Goal: Task Accomplishment & Management: Complete application form

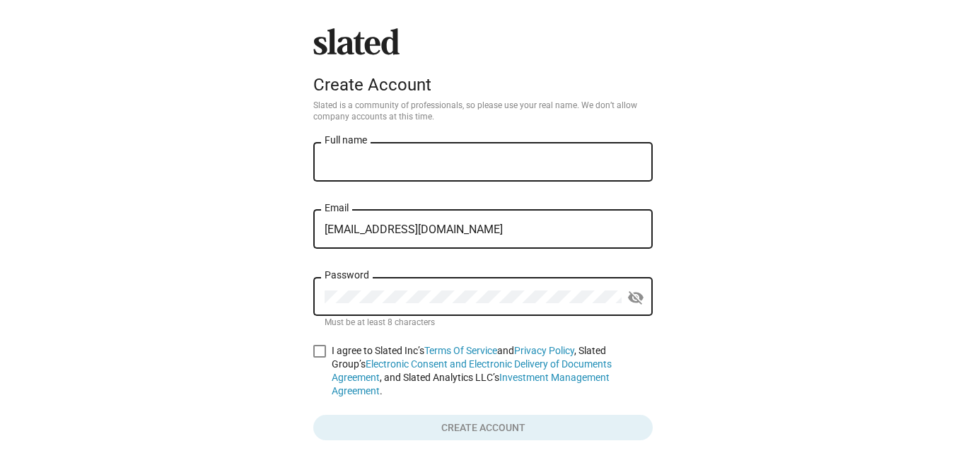
click at [325, 228] on input "[EMAIL_ADDRESS][DOMAIN_NAME]" at bounding box center [482, 229] width 317 height 13
type input "[EMAIL_ADDRESS][DOMAIN_NAME]"
click at [336, 286] on div "Password" at bounding box center [472, 295] width 297 height 42
click at [629, 293] on mat-icon "visibility_off" at bounding box center [635, 298] width 17 height 22
click at [357, 162] on input "Full name" at bounding box center [482, 162] width 317 height 13
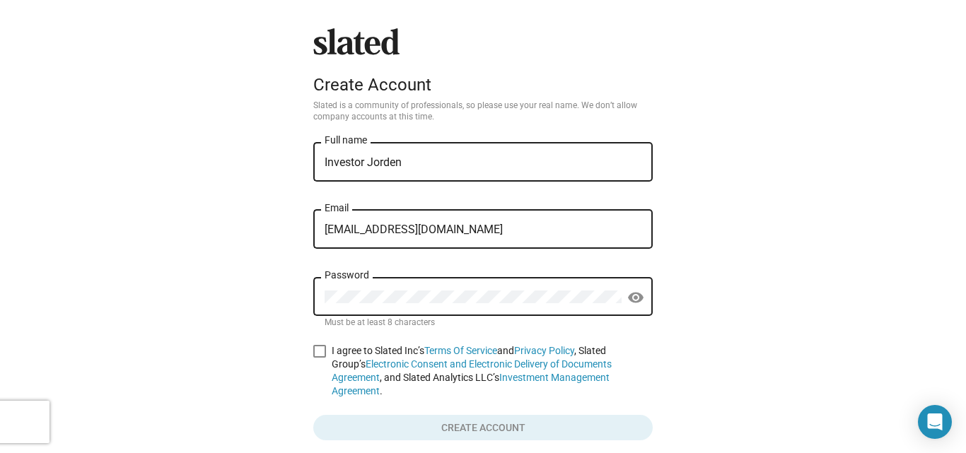
type input "Investor Jorden"
click at [315, 349] on span at bounding box center [319, 351] width 13 height 13
click at [319, 358] on input "I agree to Slated Inc’s Terms Of Service and Privacy Policy , Slated Group’s El…" at bounding box center [319, 358] width 1 height 1
checkbox input "true"
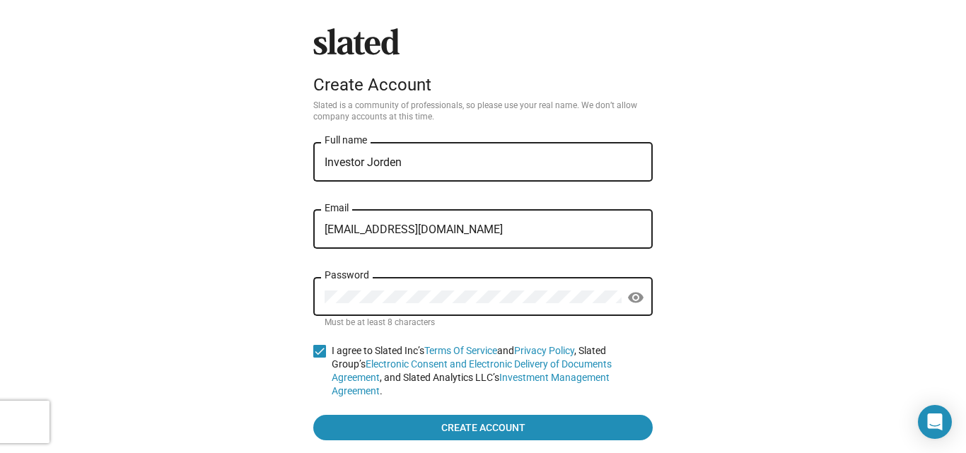
click at [392, 399] on form "Investor [PERSON_NAME] Full name [EMAIL_ADDRESS][DOMAIN_NAME] Email Password vi…" at bounding box center [482, 290] width 339 height 301
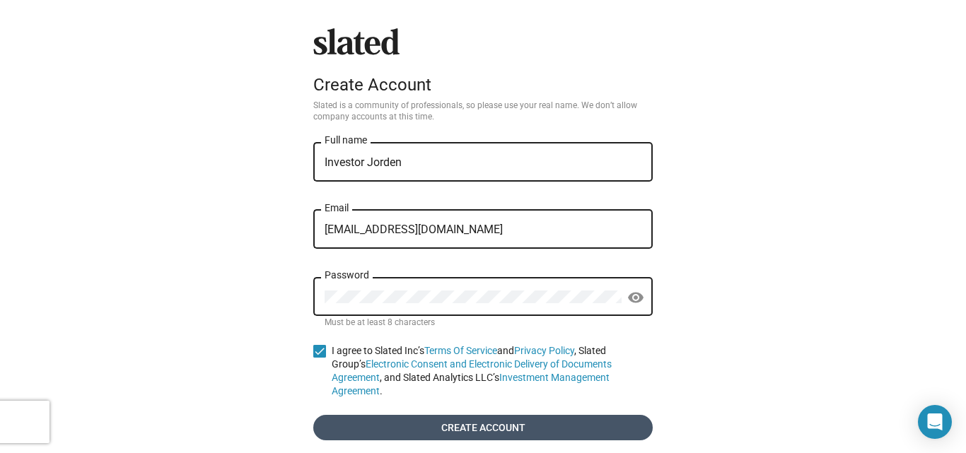
click at [395, 416] on span "Create account" at bounding box center [482, 427] width 317 height 25
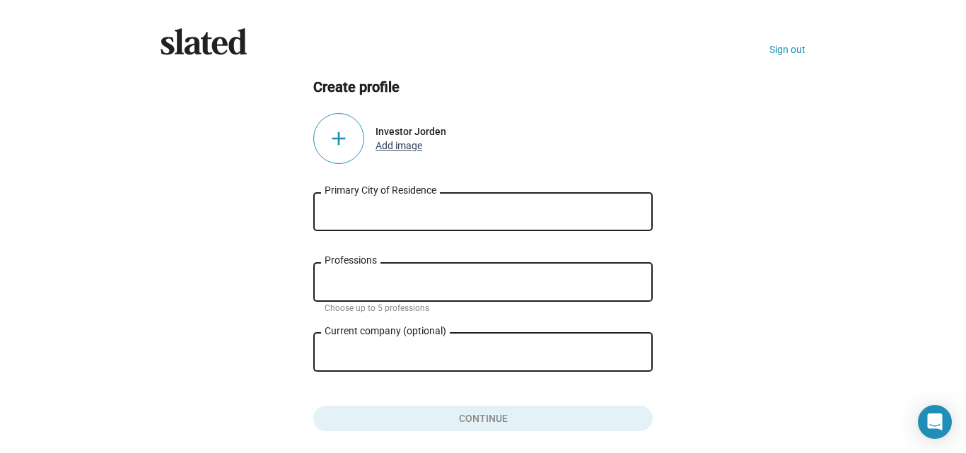
click at [400, 141] on button "Add image" at bounding box center [398, 145] width 47 height 11
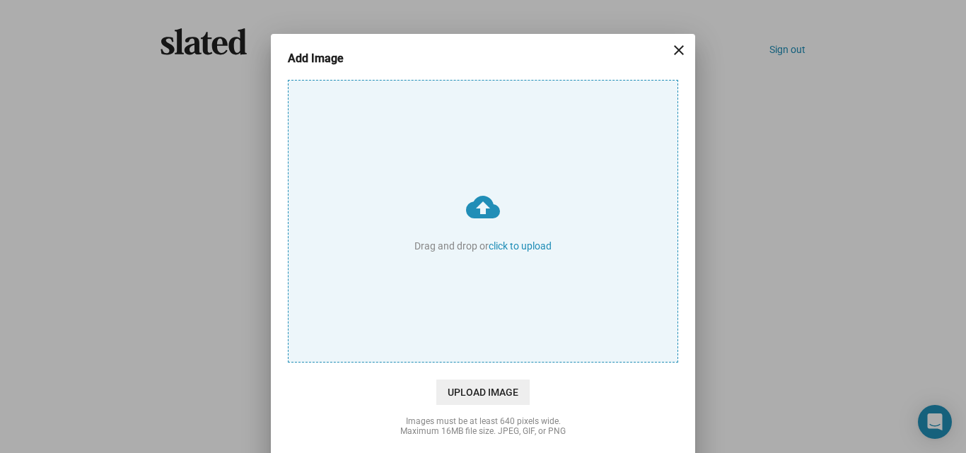
click at [532, 245] on input "cloud_upload Drag and drop or click to upload" at bounding box center [482, 221] width 389 height 281
type input "C:\fakepath\WhatsApp Image [DATE] 2.32.14 AM.jpeg"
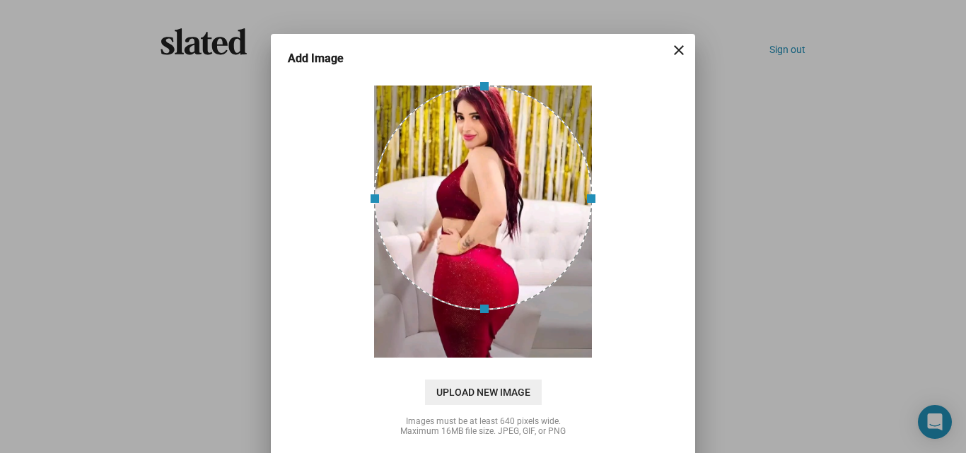
drag, startPoint x: 475, startPoint y: 229, endPoint x: 507, endPoint y: 124, distance: 109.4
click at [507, 124] on div at bounding box center [482, 198] width 219 height 226
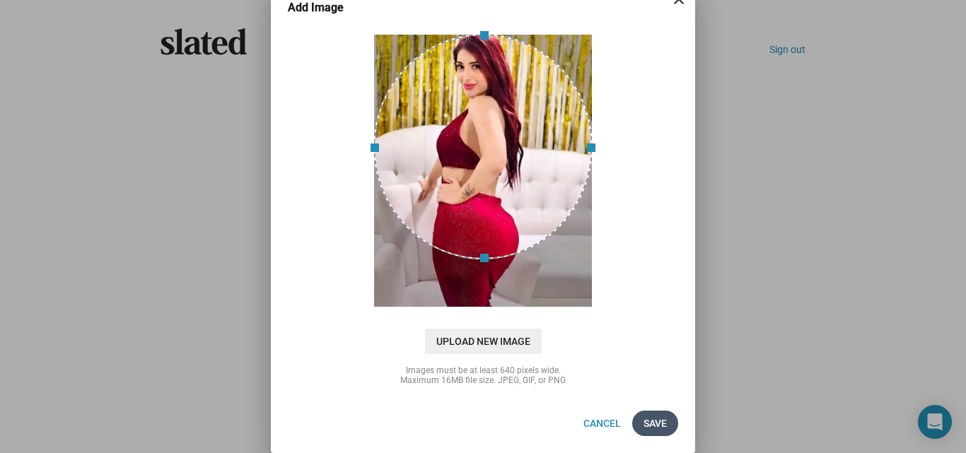
click at [644, 418] on span "Save" at bounding box center [654, 423] width 23 height 25
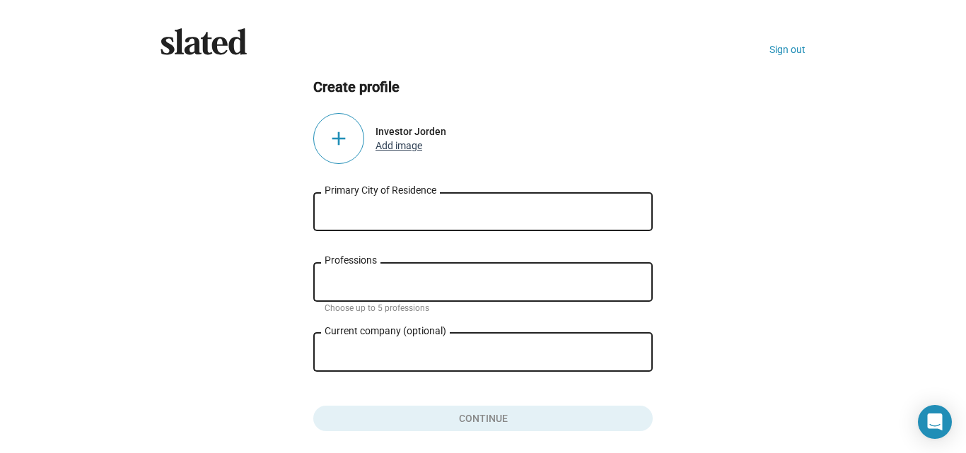
click at [401, 151] on button "Add image" at bounding box center [398, 145] width 47 height 11
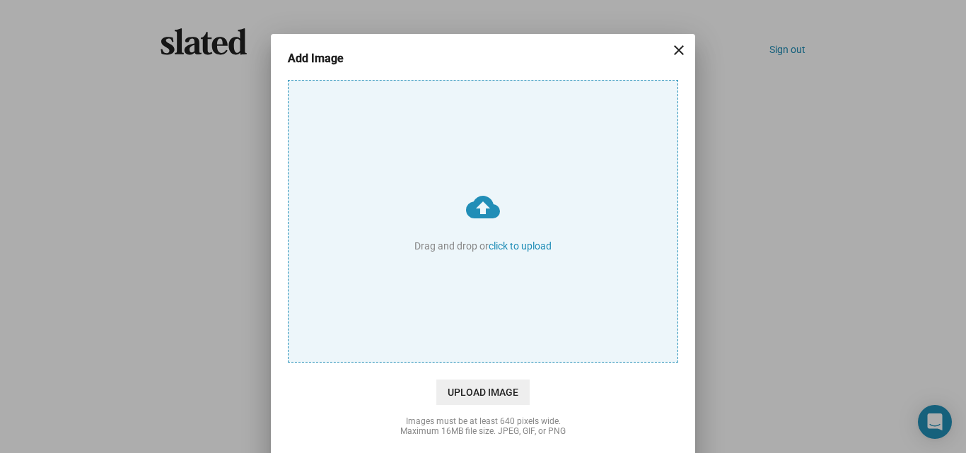
click at [520, 242] on input "cloud_upload Drag and drop or click to upload" at bounding box center [482, 221] width 389 height 281
type input "C:\fakepath\WhatsApp Image [DATE] 2.32.14 AM.jpeg"
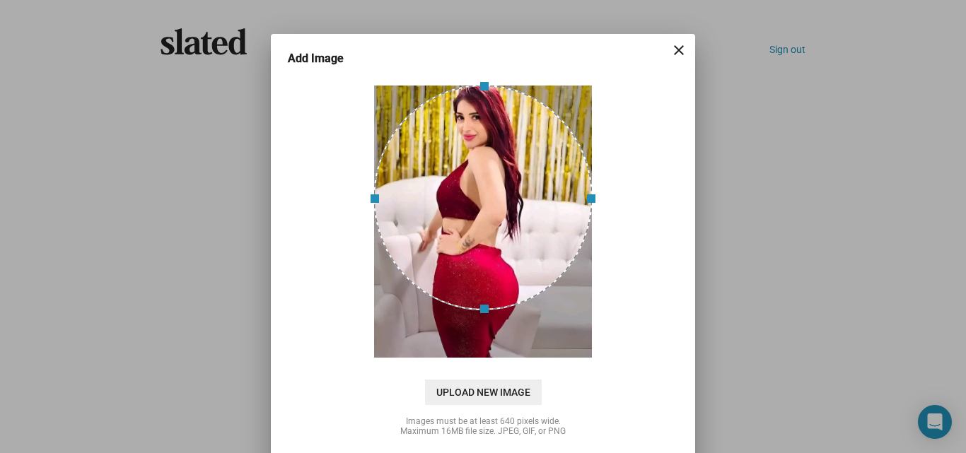
drag, startPoint x: 520, startPoint y: 242, endPoint x: 460, endPoint y: 92, distance: 161.9
click at [460, 92] on div at bounding box center [482, 198] width 219 height 226
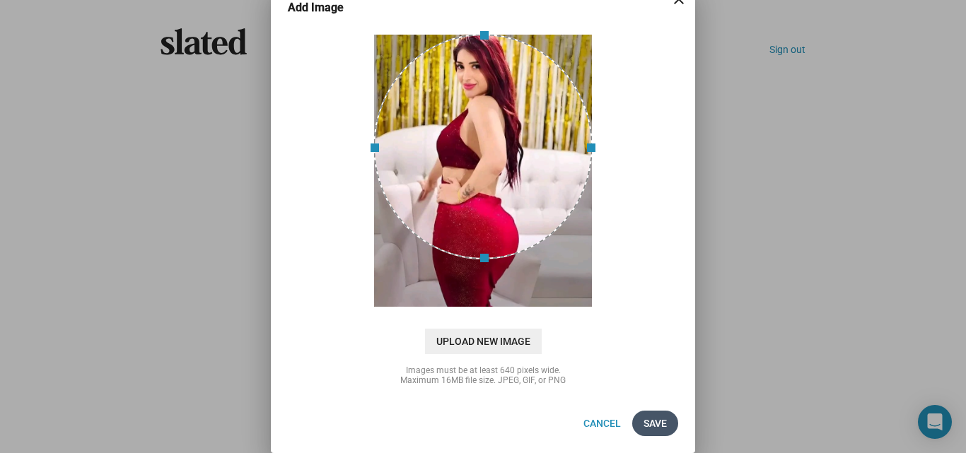
click at [655, 422] on span "Save" at bounding box center [654, 423] width 23 height 25
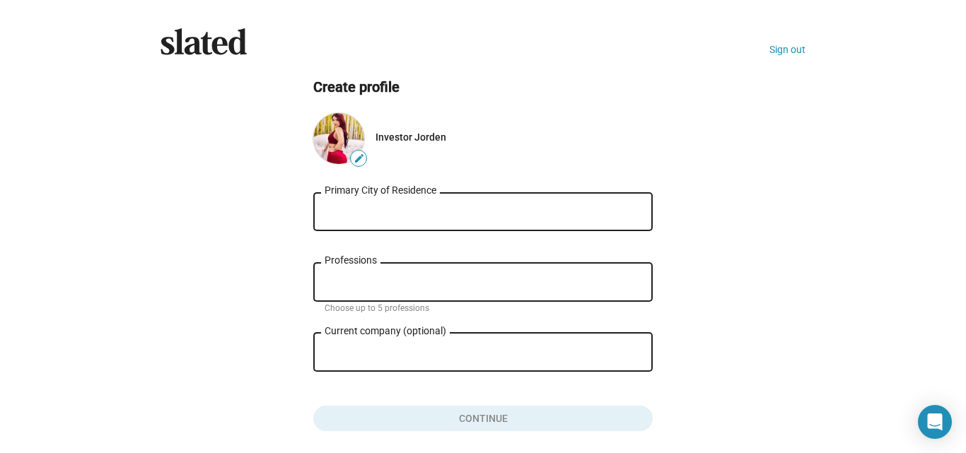
click at [537, 214] on input "Primary City of Residence" at bounding box center [482, 212] width 317 height 13
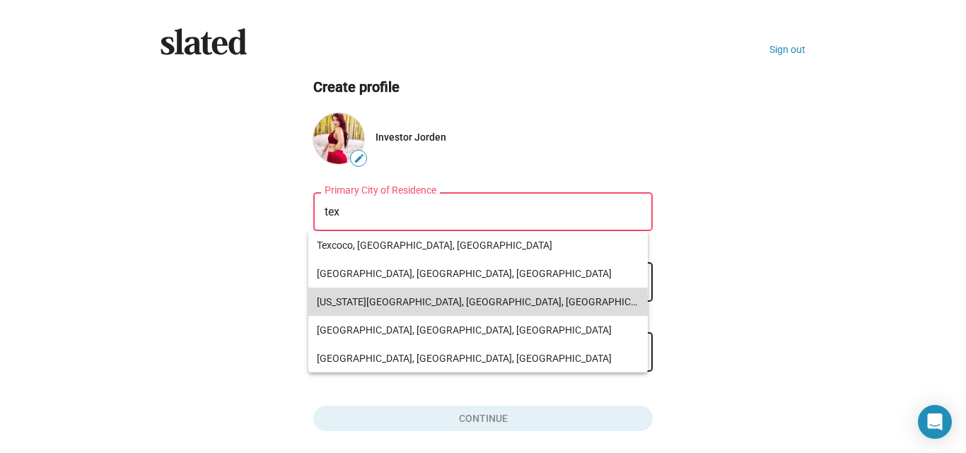
click at [368, 305] on span "Texas City, TX, USA" at bounding box center [478, 302] width 322 height 28
type input "Texas City, TX, USA"
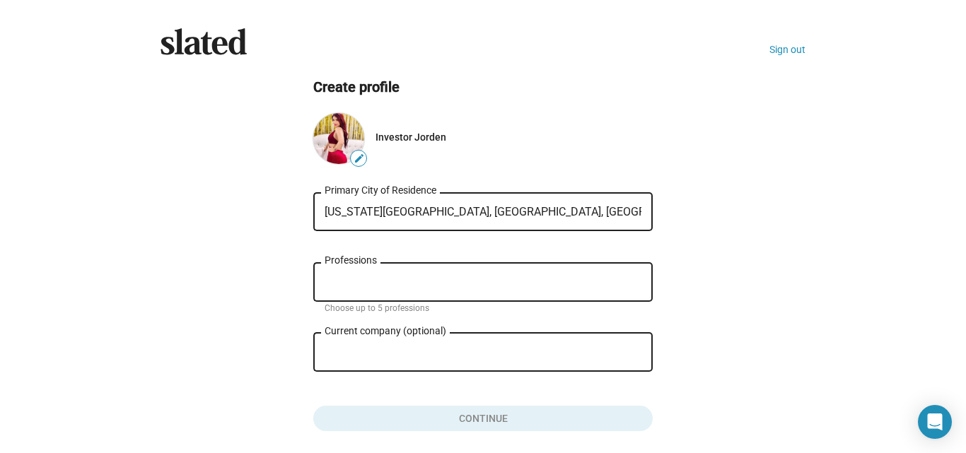
click at [384, 289] on div "Professions" at bounding box center [482, 281] width 317 height 42
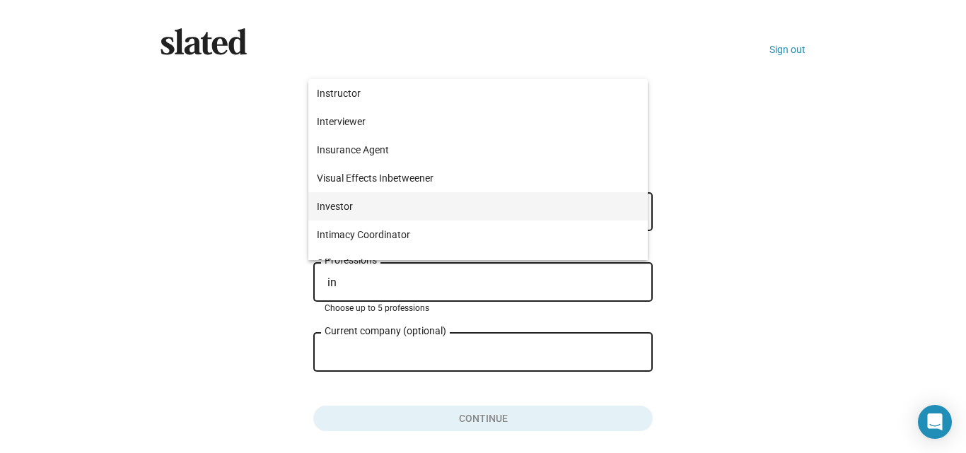
type input "in"
click at [327, 212] on span "Investor" at bounding box center [478, 206] width 322 height 28
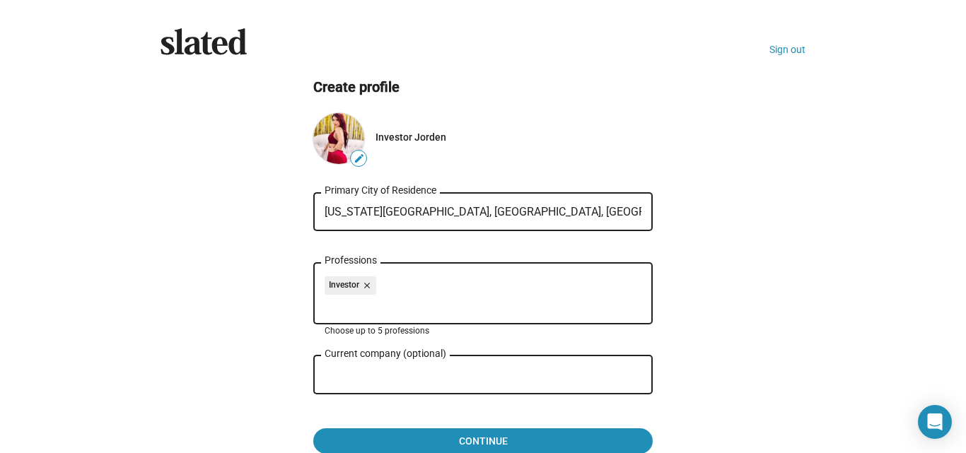
scroll to position [77, 0]
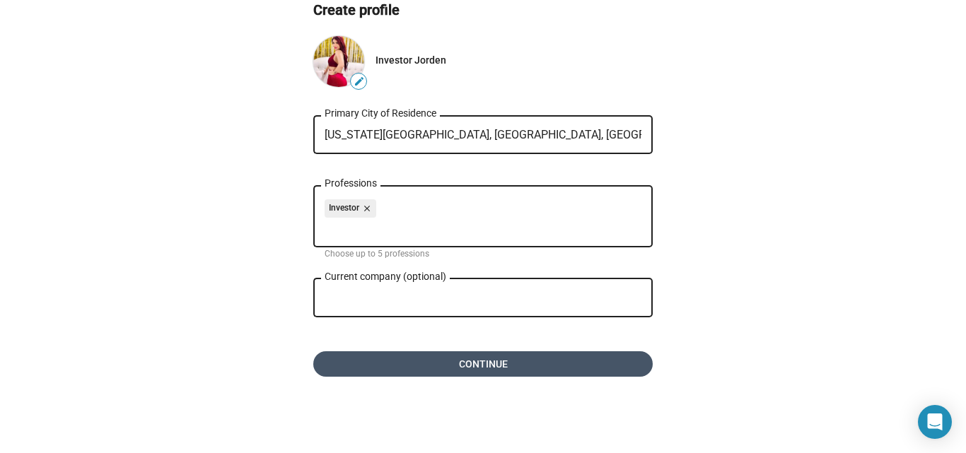
click at [510, 366] on span "Continue" at bounding box center [482, 363] width 317 height 25
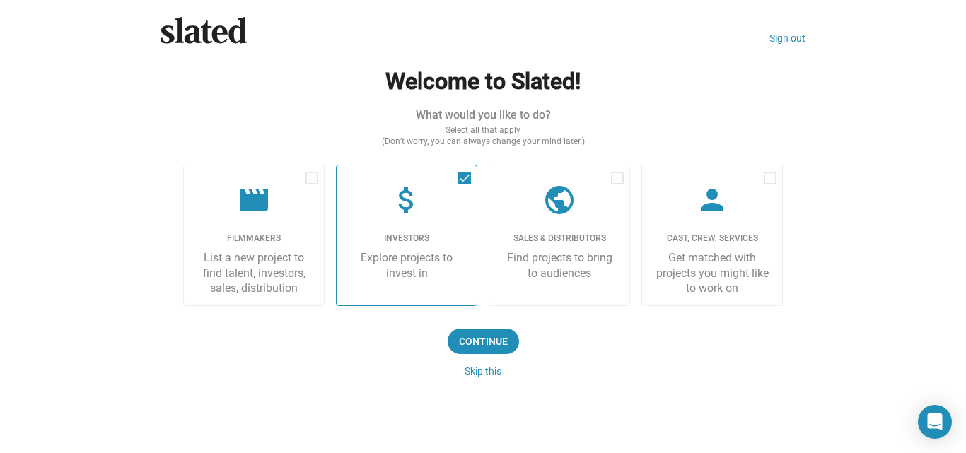
scroll to position [12, 0]
click at [481, 373] on button "Skip this" at bounding box center [482, 370] width 37 height 11
